Goal: Information Seeking & Learning: Learn about a topic

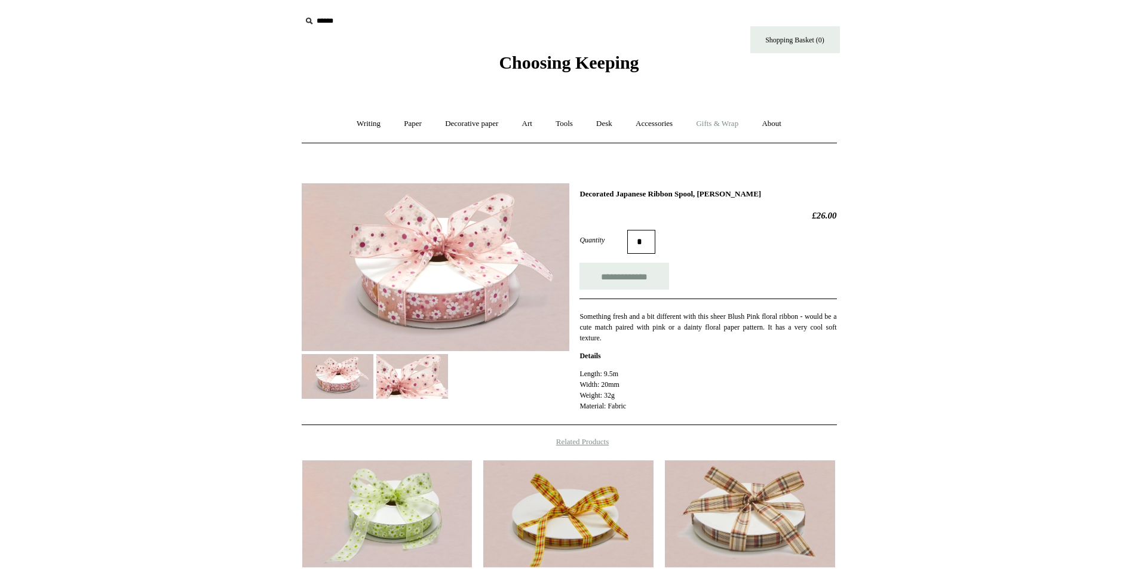
click at [720, 124] on link "Gifts & Wrap +" at bounding box center [717, 124] width 64 height 32
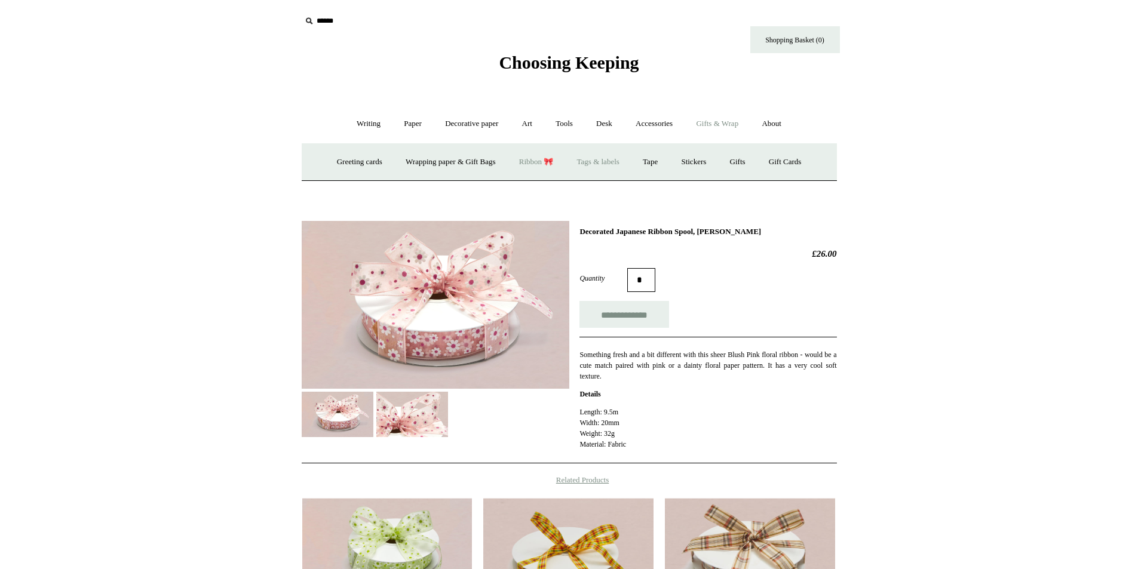
click at [603, 164] on link "Tags & labels" at bounding box center [598, 162] width 64 height 32
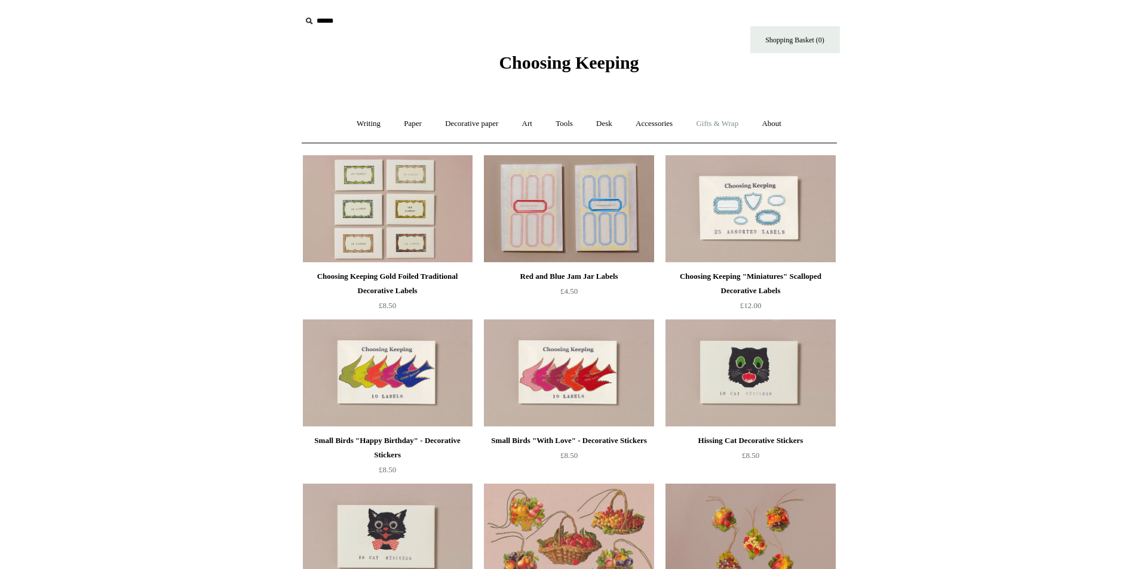
click at [703, 130] on link "Gifts & Wrap +" at bounding box center [717, 124] width 64 height 32
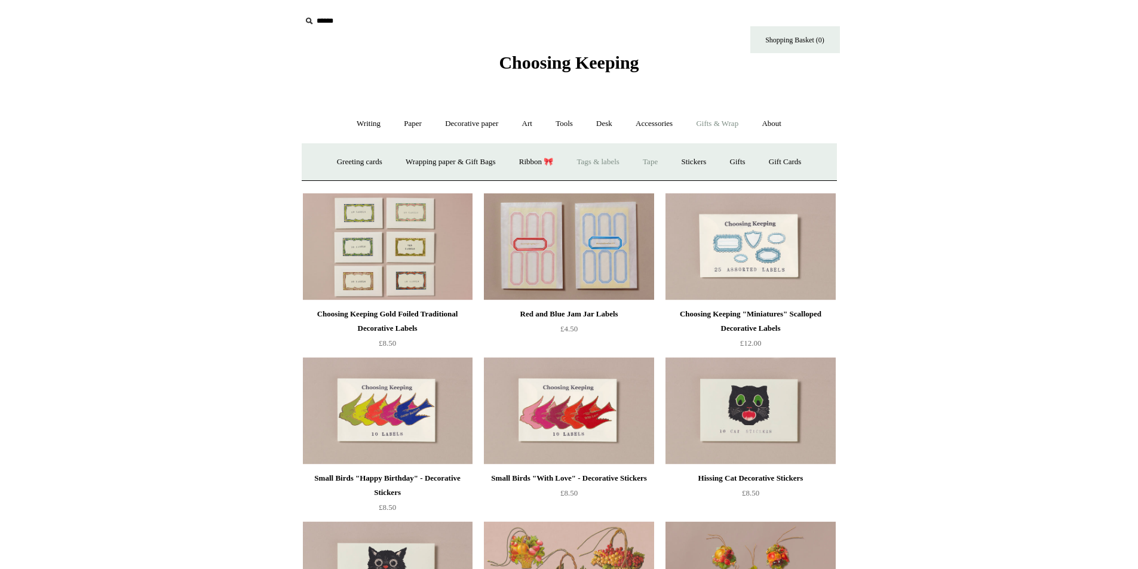
click at [658, 163] on link "Tape" at bounding box center [650, 162] width 36 height 32
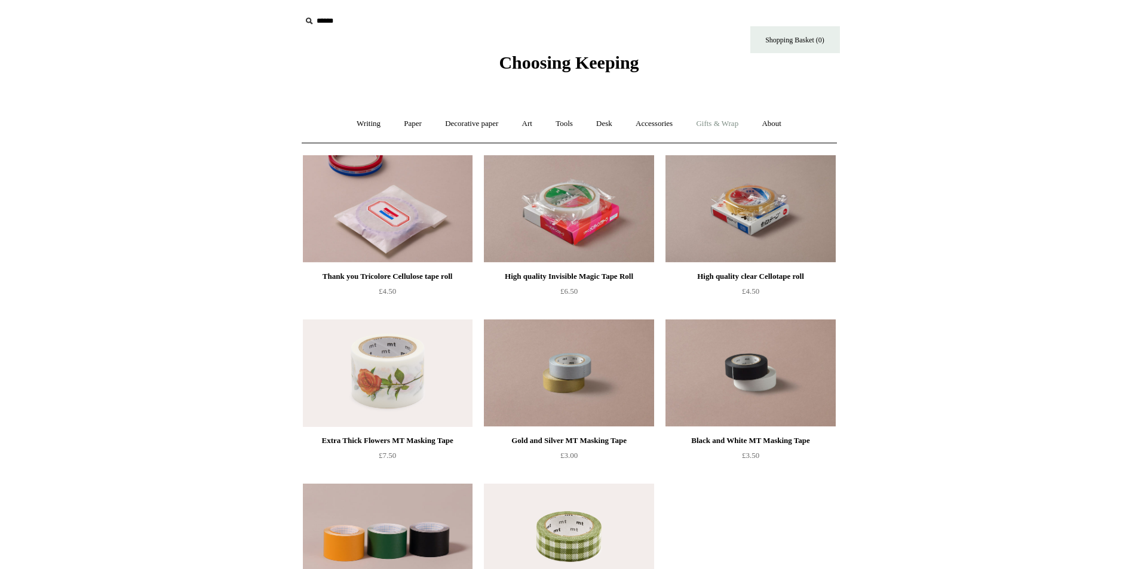
click at [715, 127] on link "Gifts & Wrap +" at bounding box center [717, 124] width 64 height 32
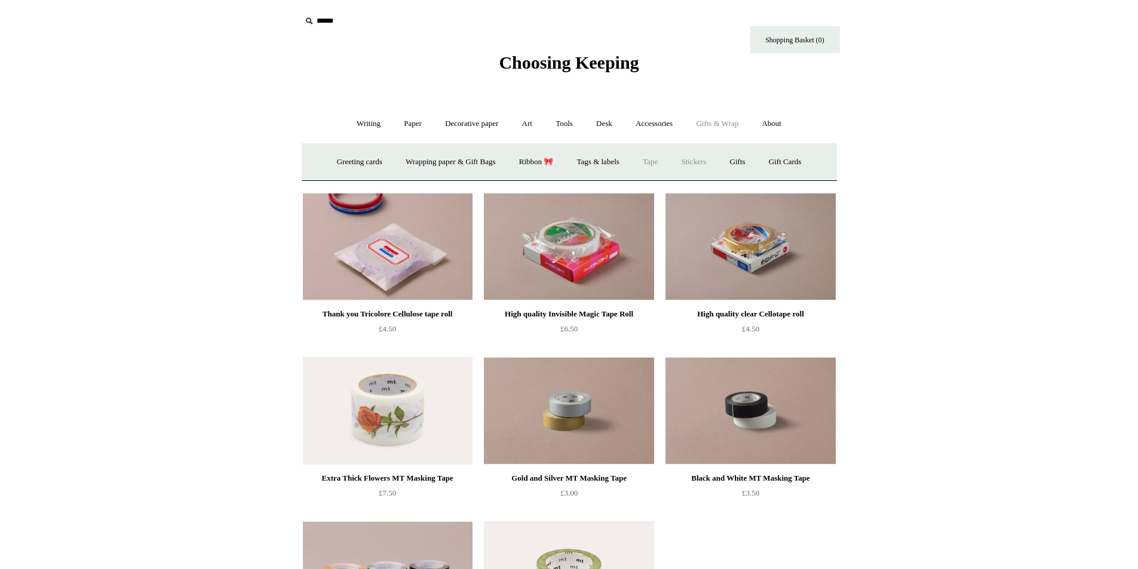
click at [704, 160] on link "Stickers" at bounding box center [693, 162] width 47 height 32
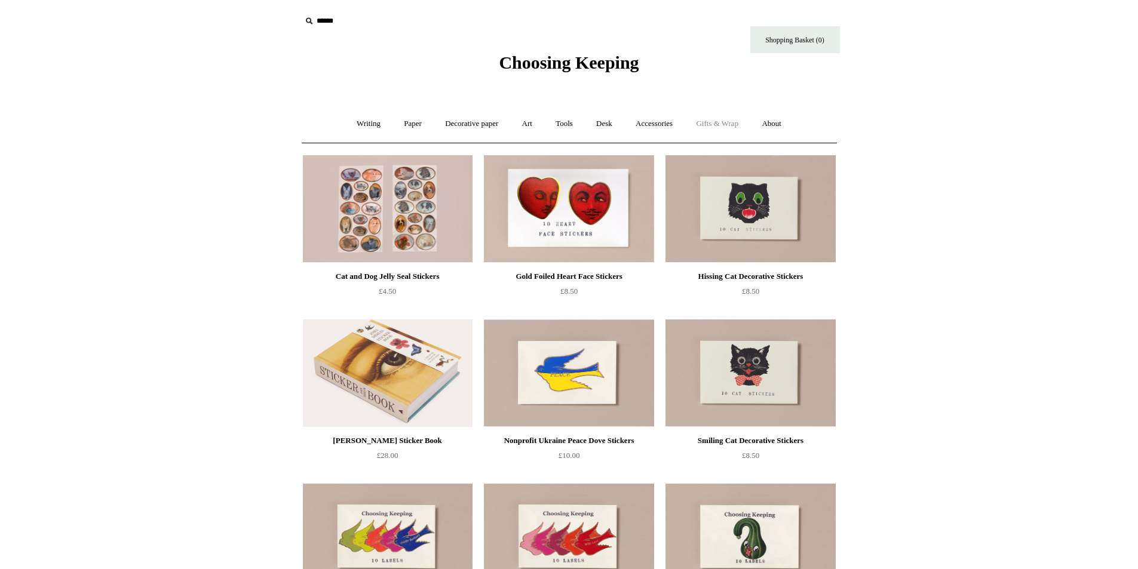
click at [715, 122] on link "Gifts & Wrap +" at bounding box center [717, 124] width 64 height 32
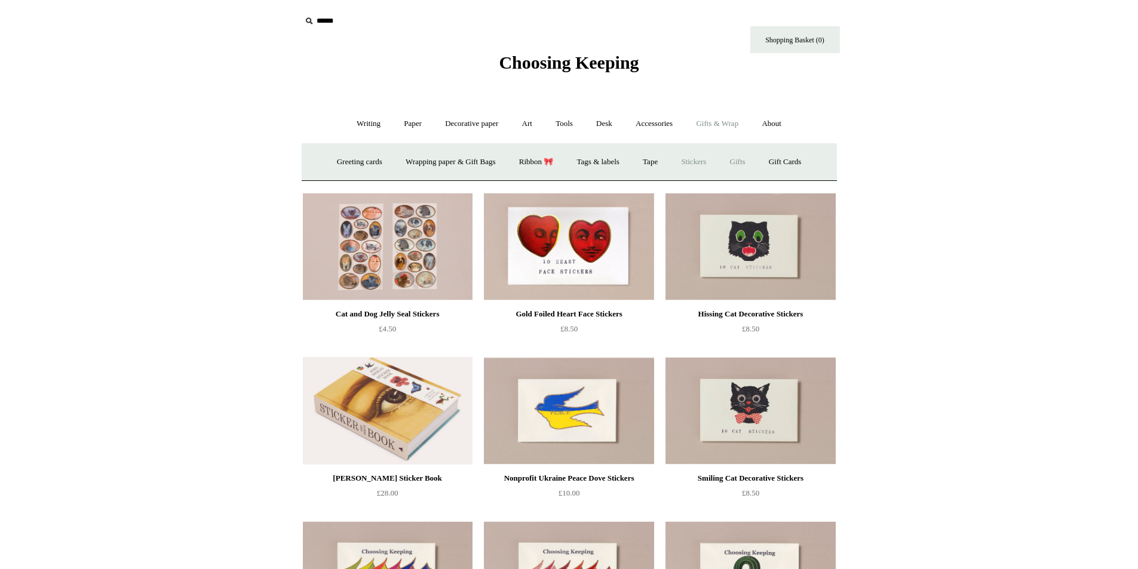
click at [750, 164] on link "Gifts +" at bounding box center [737, 162] width 37 height 32
click at [750, 164] on link "Gifts -" at bounding box center [737, 162] width 37 height 32
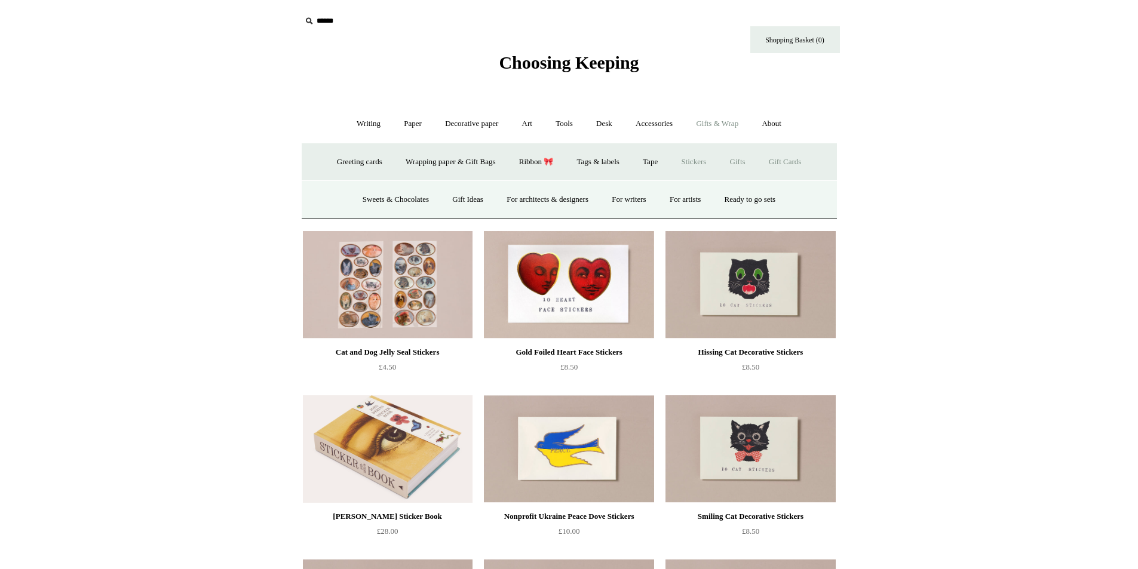
click at [796, 160] on link "Gift Cards" at bounding box center [785, 162] width 54 height 32
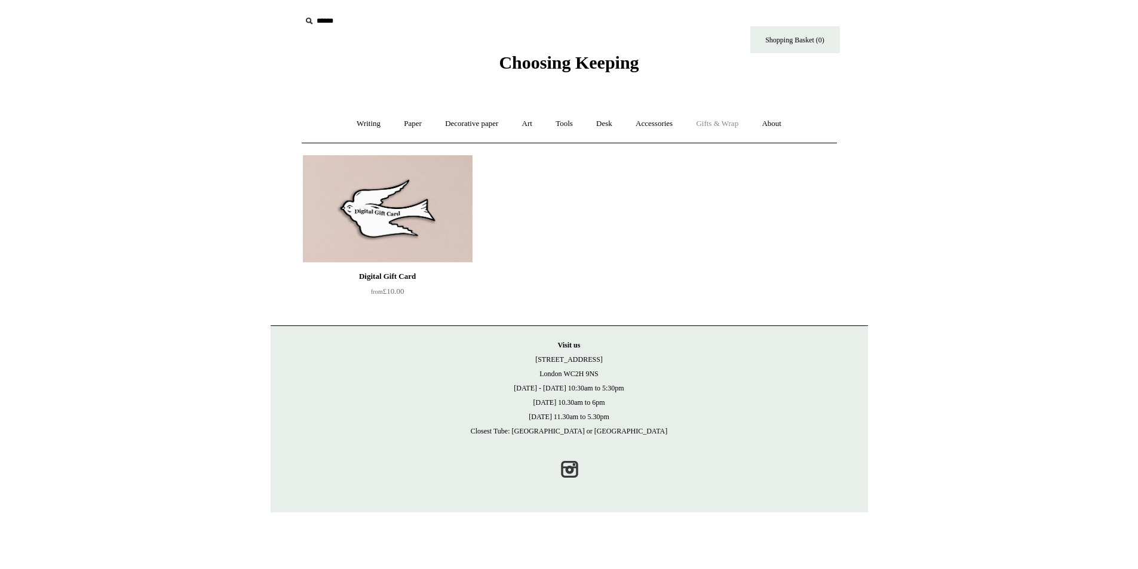
click at [719, 124] on link "Gifts & Wrap +" at bounding box center [717, 124] width 64 height 32
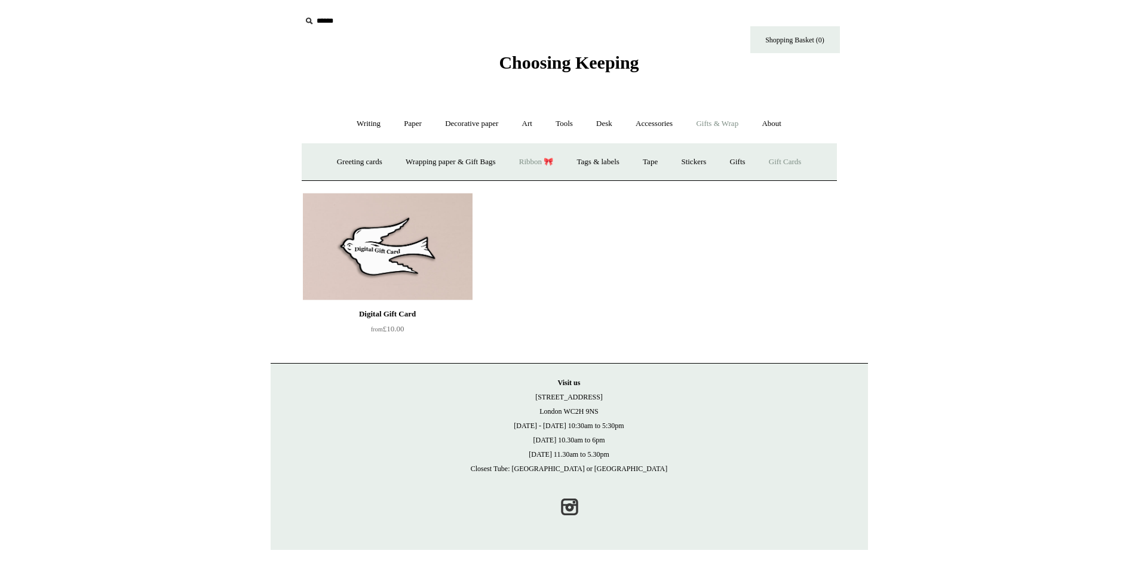
click at [526, 167] on link "Ribbon 🎀" at bounding box center [536, 162] width 56 height 32
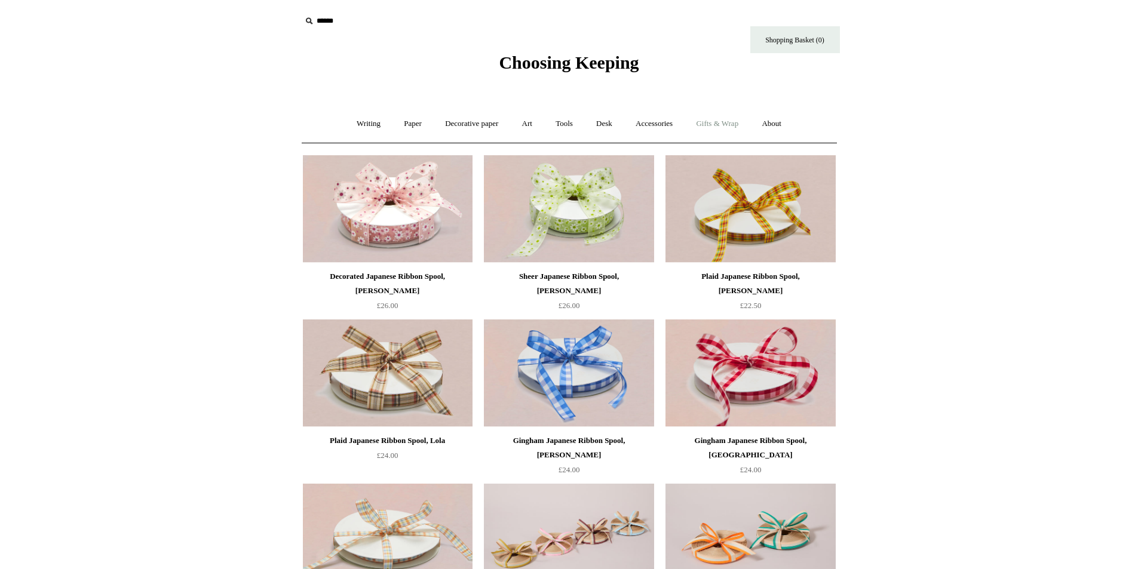
click at [707, 131] on link "Gifts & Wrap +" at bounding box center [717, 124] width 64 height 32
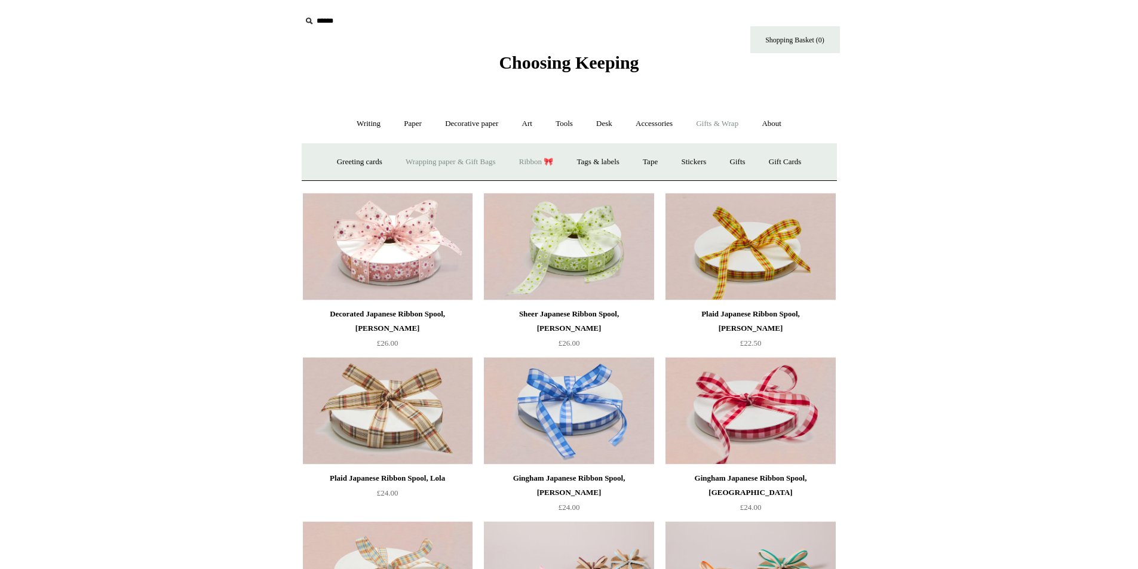
click at [429, 160] on link "Wrapping paper & Gift Bags" at bounding box center [450, 162] width 111 height 32
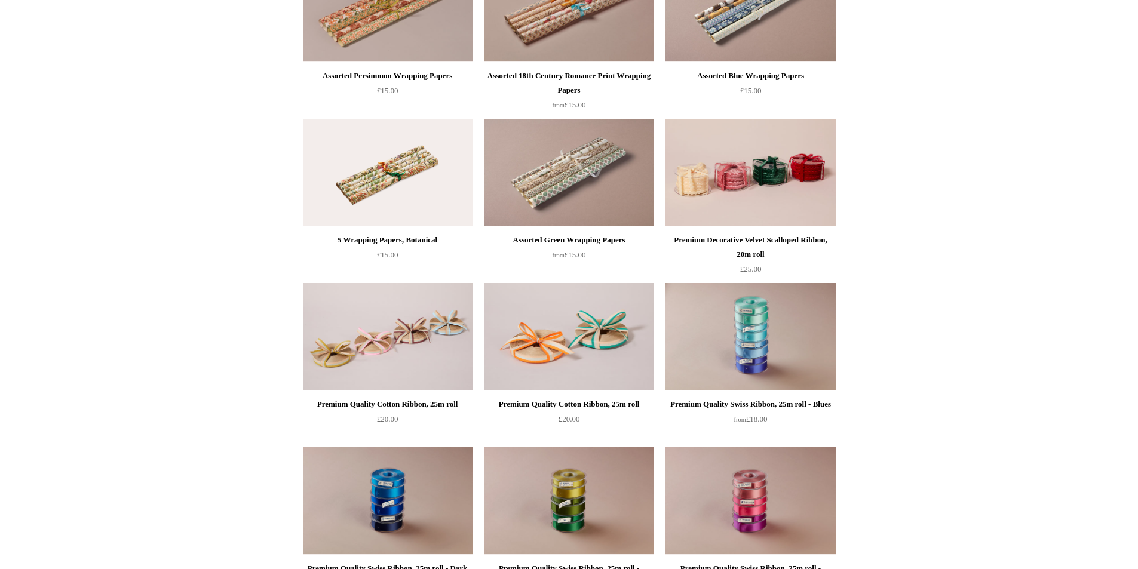
scroll to position [839, 0]
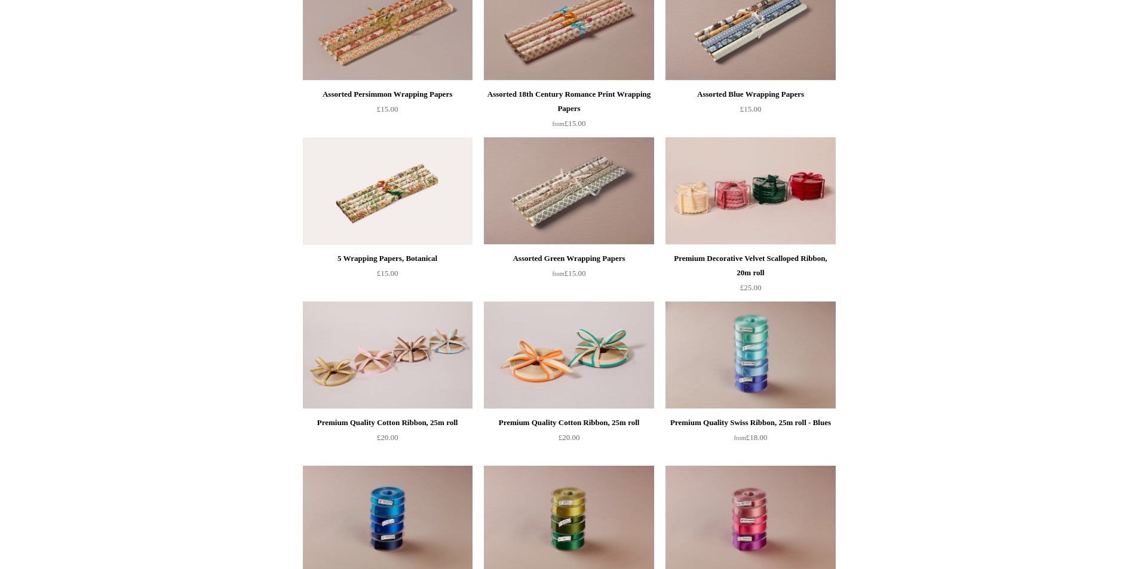
click at [396, 274] on span "£15.00" at bounding box center [388, 273] width 22 height 9
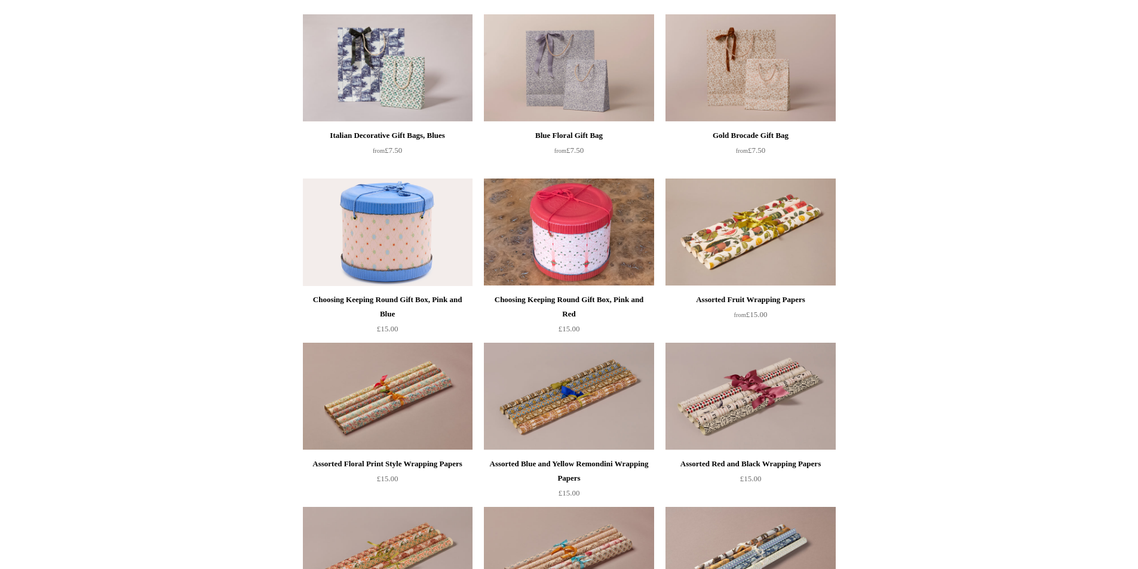
scroll to position [361, 0]
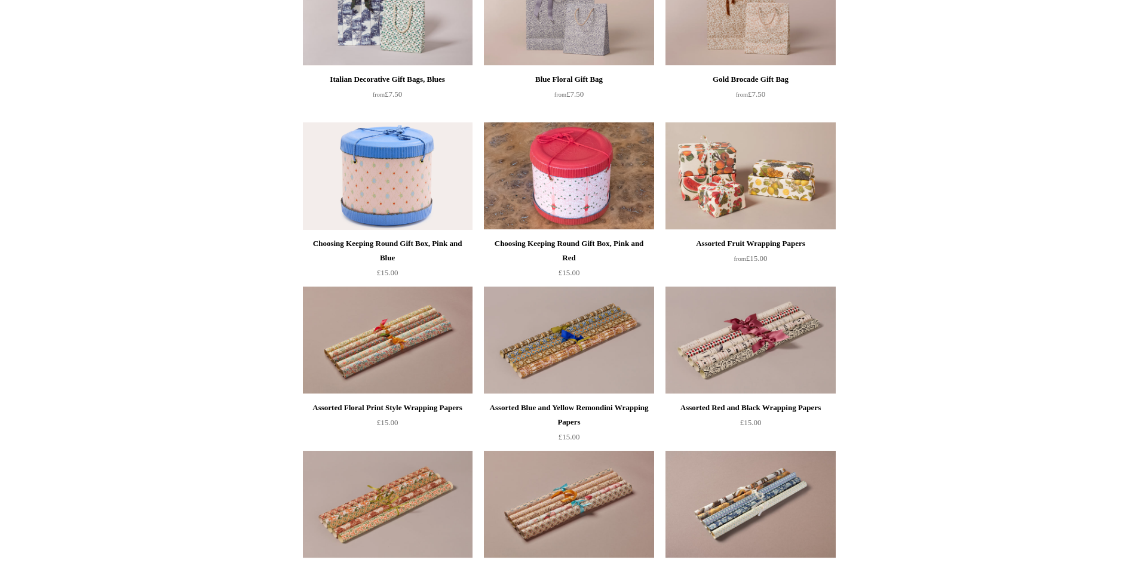
click at [758, 170] on img at bounding box center [751, 176] width 170 height 108
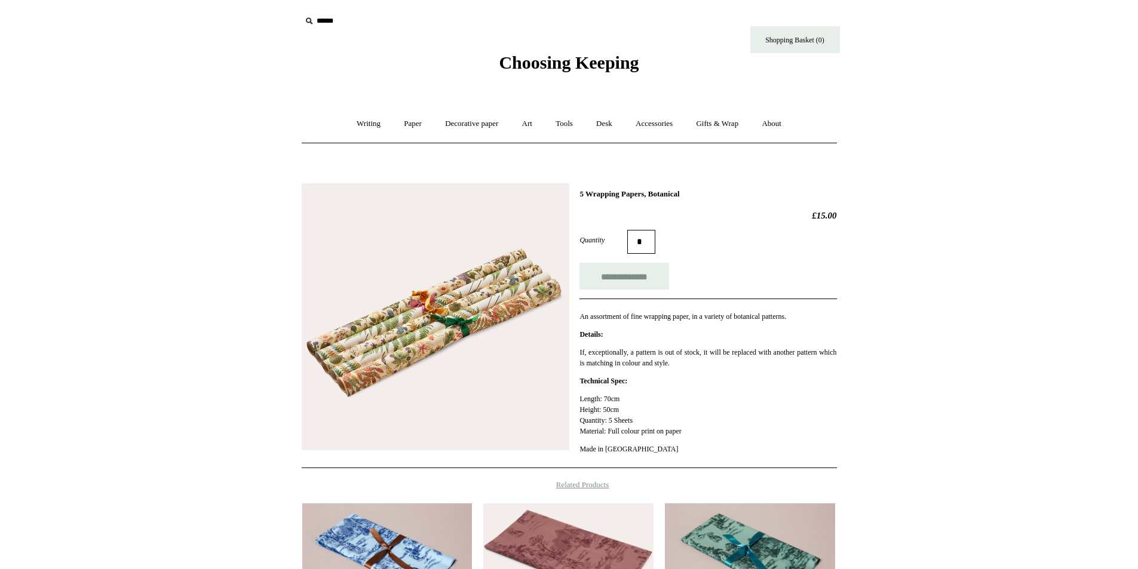
drag, startPoint x: 807, startPoint y: 212, endPoint x: 839, endPoint y: 214, distance: 32.9
click at [839, 214] on div "**********" at bounding box center [569, 418] width 597 height 488
copy h2 "£15.00"
click at [841, 231] on div "**********" at bounding box center [569, 418] width 597 height 488
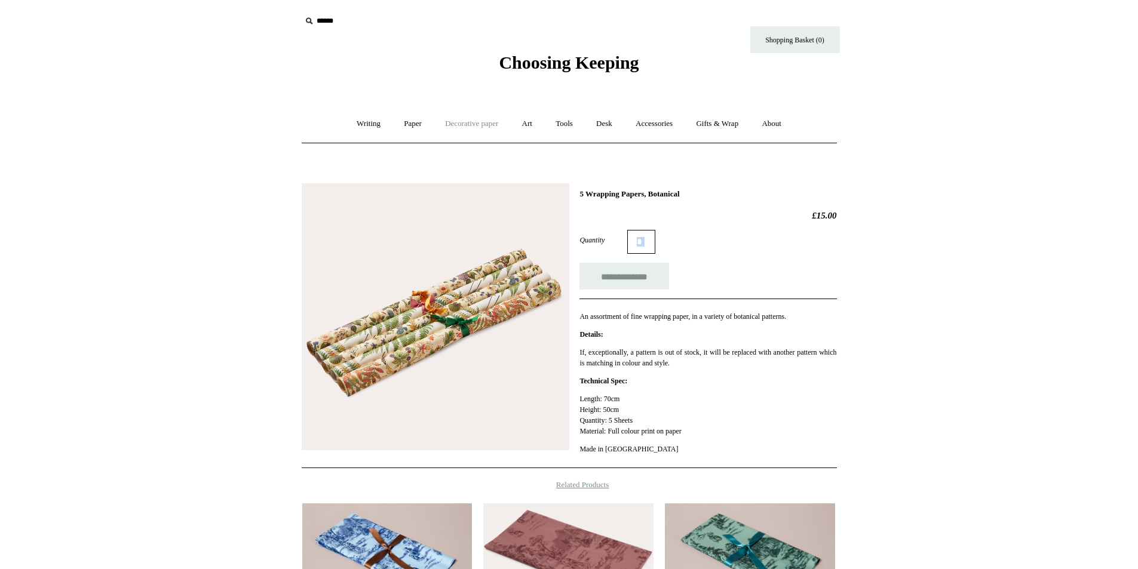
click at [458, 126] on link "Decorative paper +" at bounding box center [471, 124] width 75 height 32
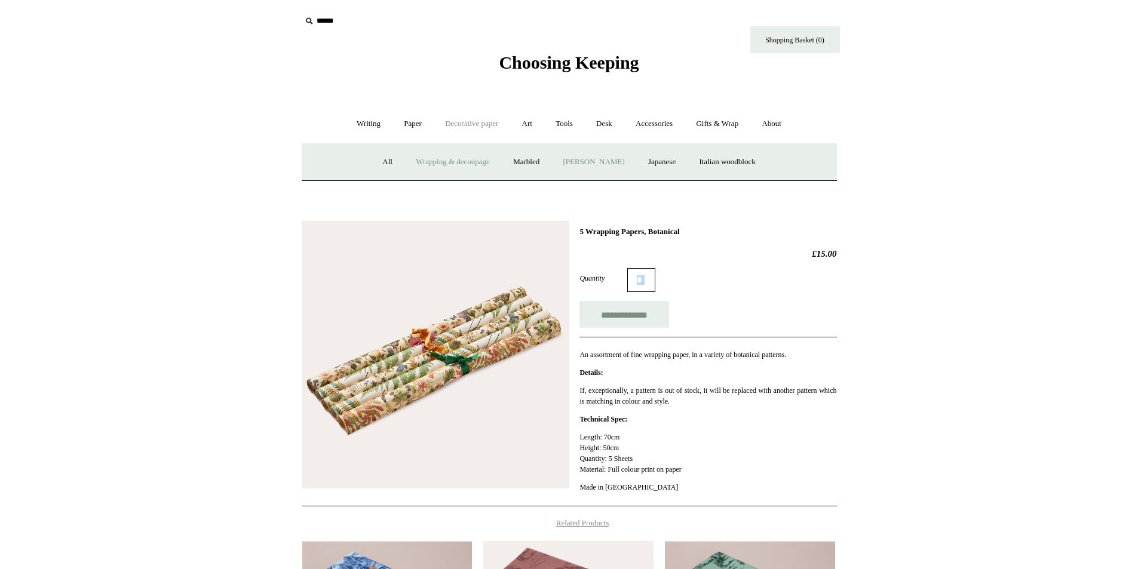
click at [591, 164] on link "[PERSON_NAME]" at bounding box center [593, 162] width 83 height 32
